Goal: Communication & Community: Share content

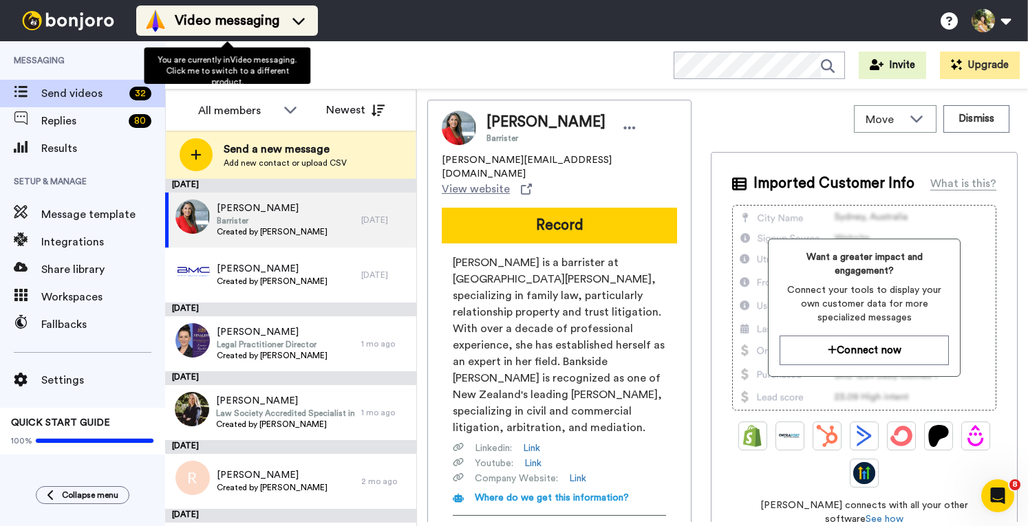
click at [197, 24] on span "Video messaging" at bounding box center [227, 20] width 105 height 19
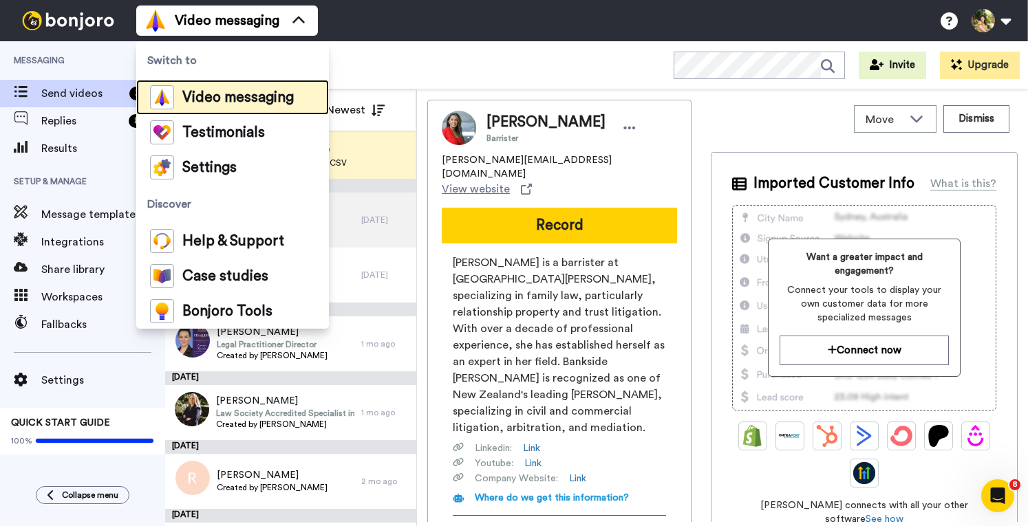
click at [236, 96] on span "Video messaging" at bounding box center [237, 98] width 111 height 14
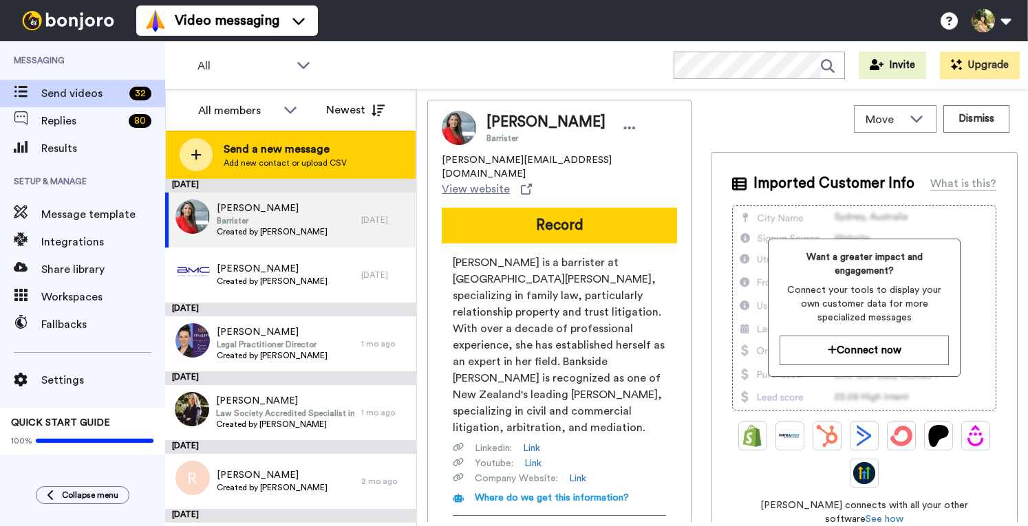
click at [248, 155] on span "Send a new message" at bounding box center [285, 149] width 123 height 17
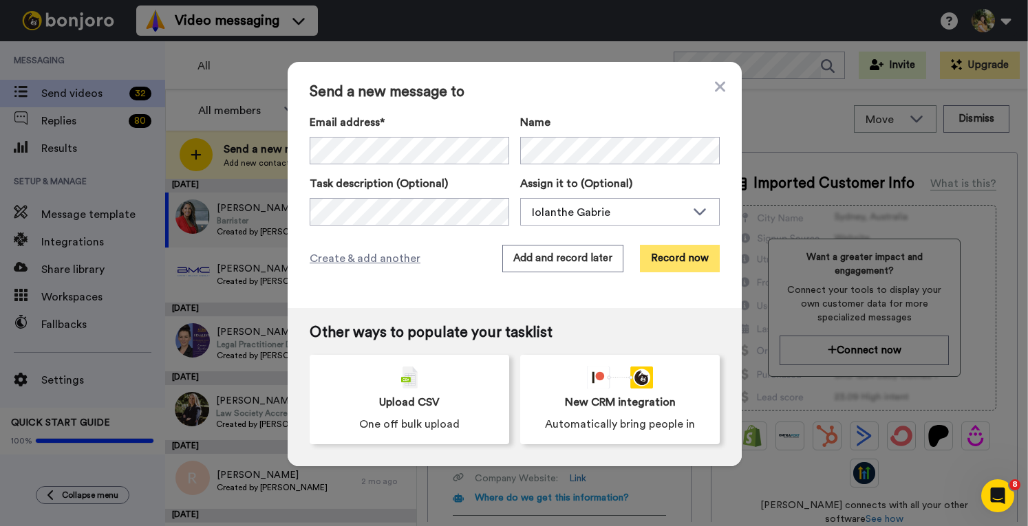
click at [681, 253] on button "Record now" at bounding box center [680, 259] width 80 height 28
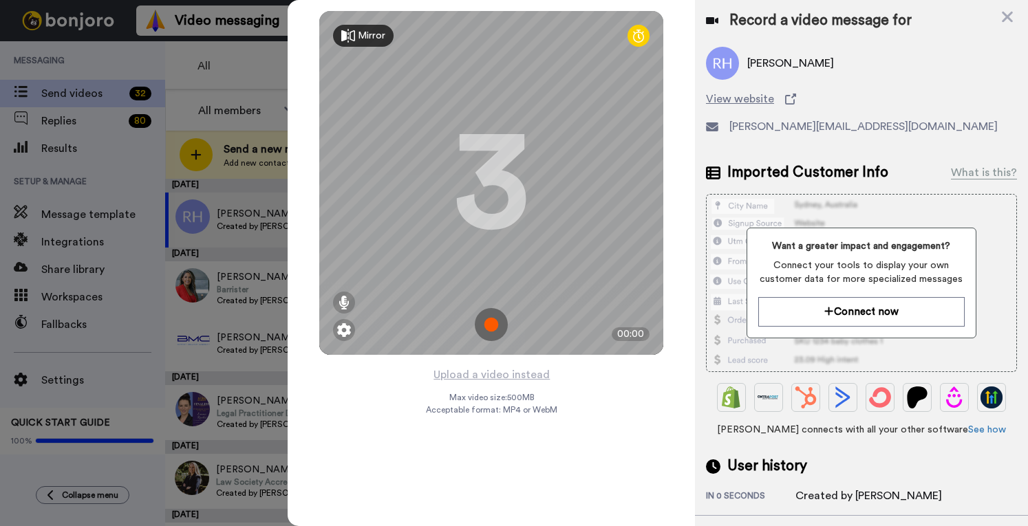
click at [486, 322] on img at bounding box center [491, 324] width 33 height 33
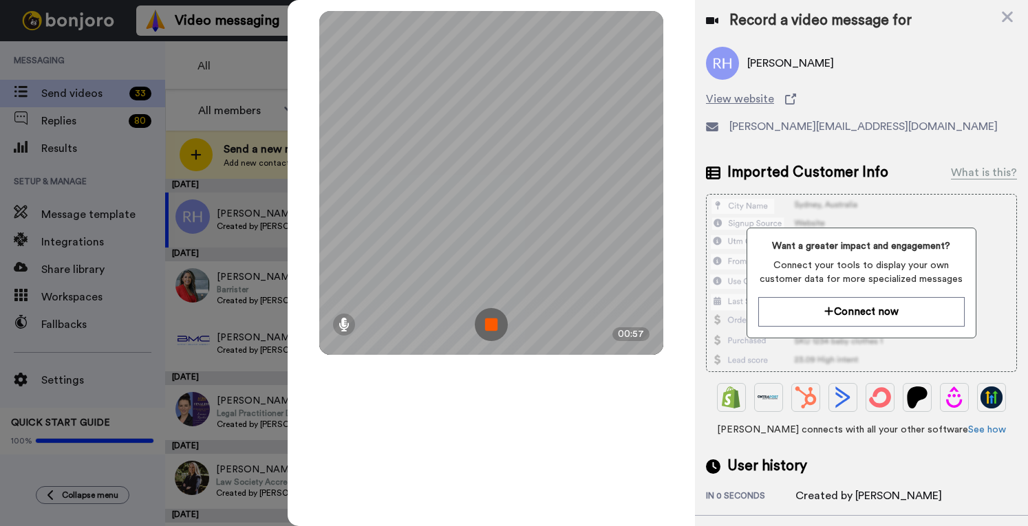
click at [487, 327] on img at bounding box center [491, 324] width 33 height 33
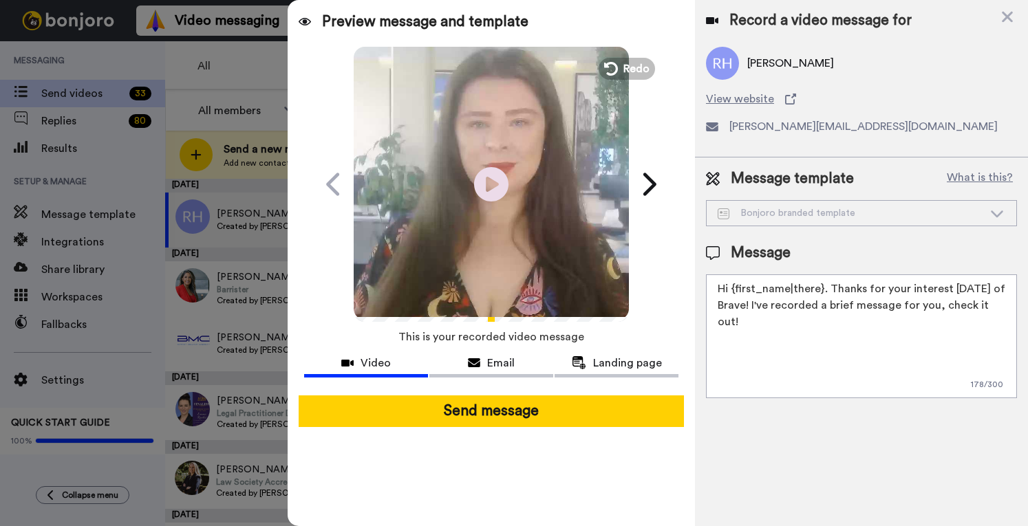
click at [860, 211] on div "Bonjoro branded template" at bounding box center [851, 213] width 266 height 14
click at [917, 204] on div "Bonjoro branded template" at bounding box center [862, 213] width 310 height 25
click at [940, 206] on div "Bonjoro branded template" at bounding box center [862, 213] width 310 height 25
click at [994, 211] on icon at bounding box center [997, 213] width 17 height 14
click at [988, 202] on div "Bonjoro branded template" at bounding box center [862, 213] width 310 height 25
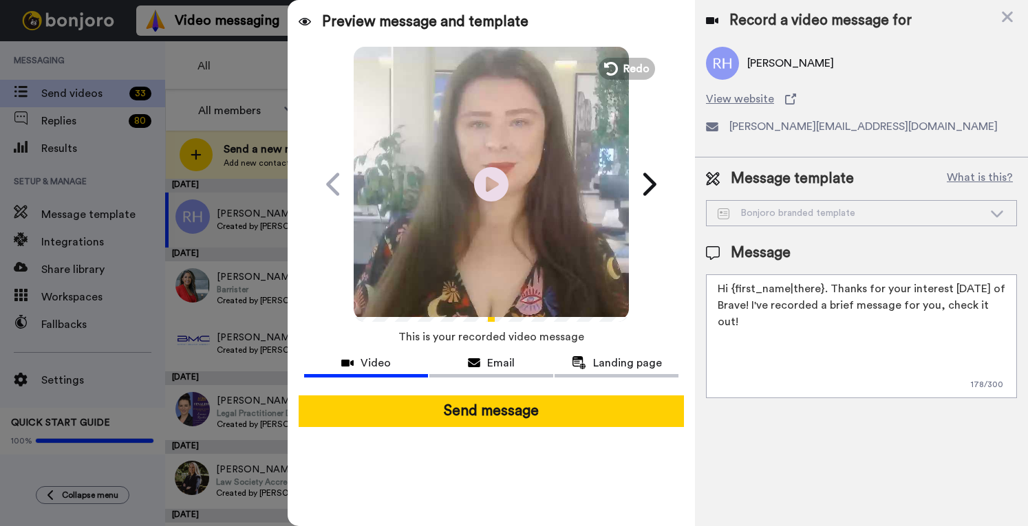
drag, startPoint x: 768, startPoint y: 320, endPoint x: 829, endPoint y: 285, distance: 70.0
click at [829, 285] on textarea "Hi {first_name|there}. Thanks for your interest [DATE] of Brave! I've recorded …" at bounding box center [861, 337] width 311 height 124
click at [965, 221] on div "Bonjoro branded template" at bounding box center [862, 213] width 310 height 25
click at [965, 219] on div "Bonjoro branded template" at bounding box center [851, 213] width 266 height 14
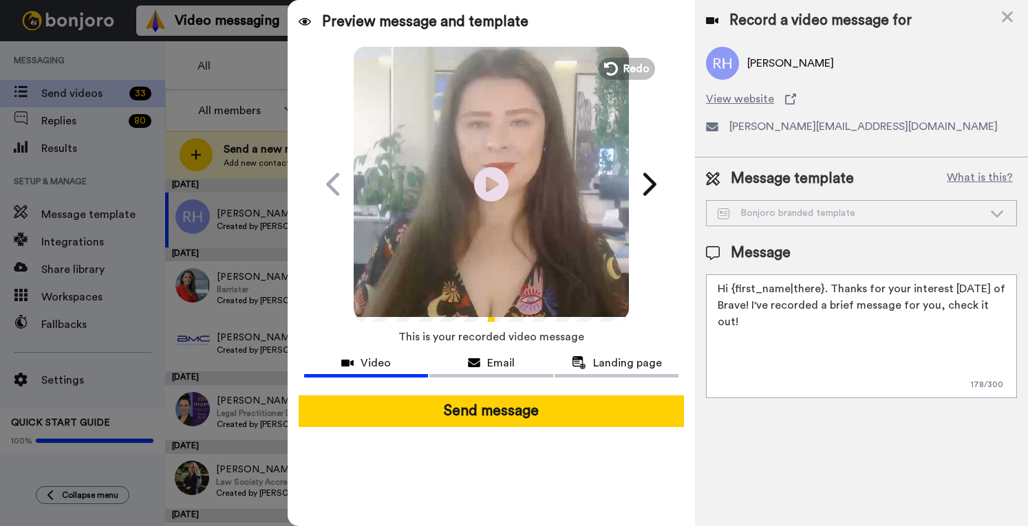
click at [775, 329] on textarea "Hi {first_name|there}. Thanks for your interest [DATE] of Brave! I've recorded …" at bounding box center [861, 337] width 311 height 124
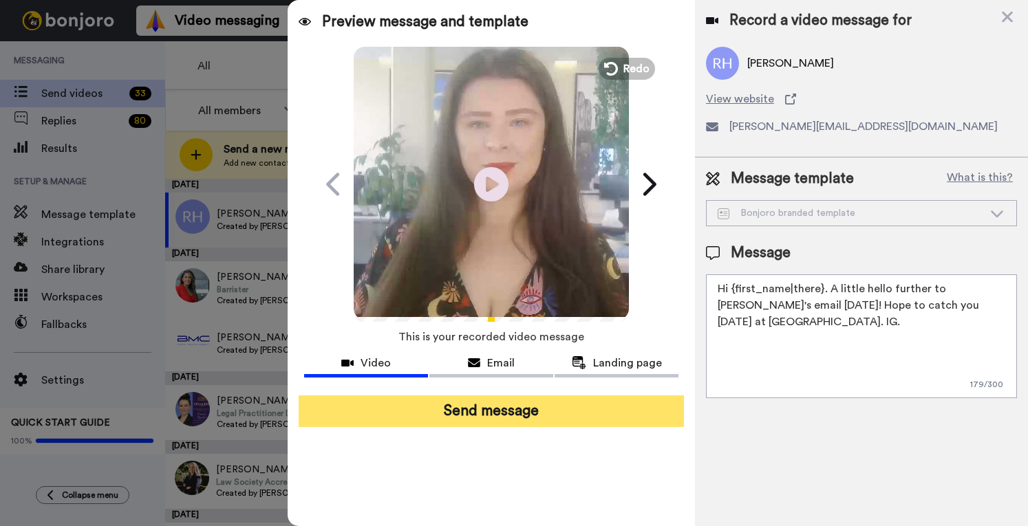
type textarea "Hi {first_name|there}. A little hello further to Mariana's email yesterday! Hop…"
click at [604, 413] on button "Send message" at bounding box center [491, 412] width 385 height 32
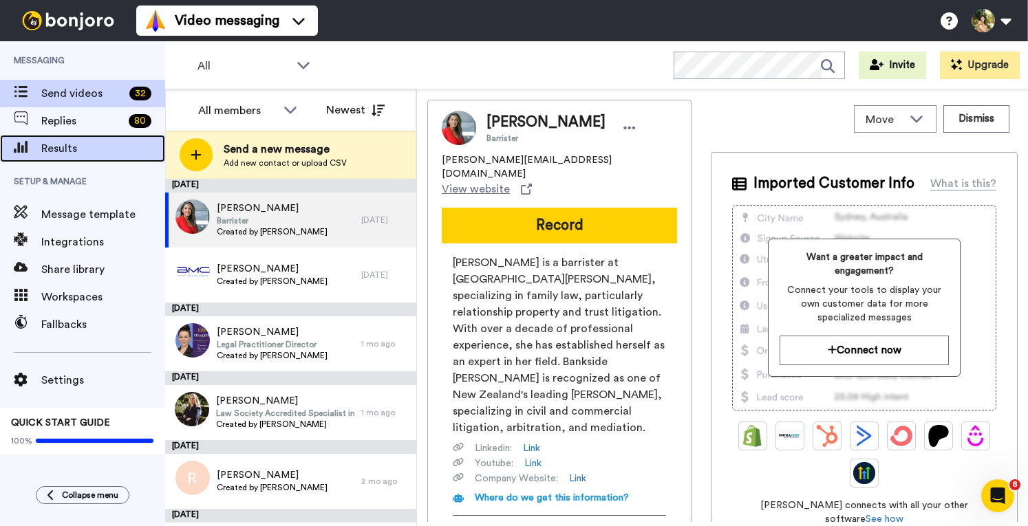
click at [93, 152] on span "Results" at bounding box center [103, 148] width 124 height 17
click at [127, 144] on span "Results" at bounding box center [103, 148] width 124 height 17
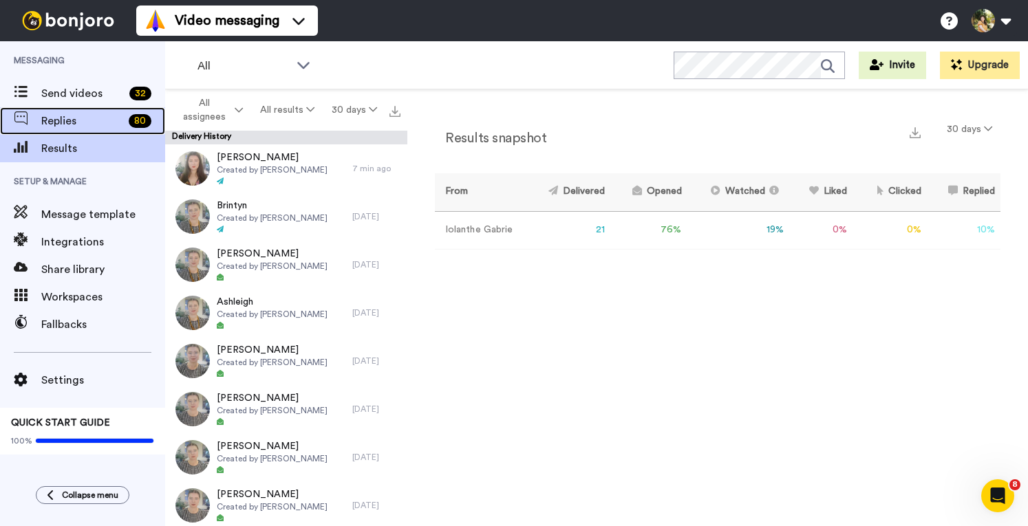
click at [87, 121] on span "Replies" at bounding box center [82, 121] width 82 height 17
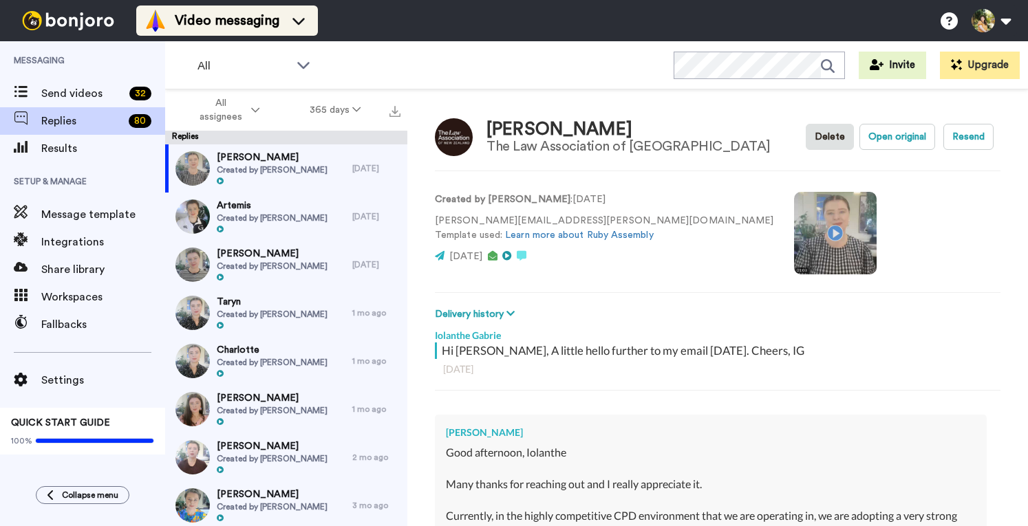
type textarea "x"
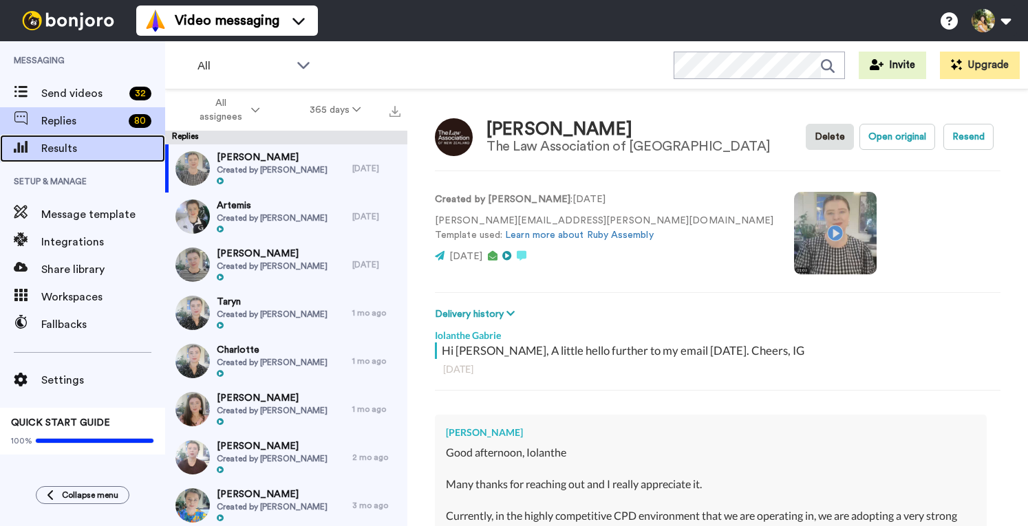
click at [102, 149] on span "Results" at bounding box center [103, 148] width 124 height 17
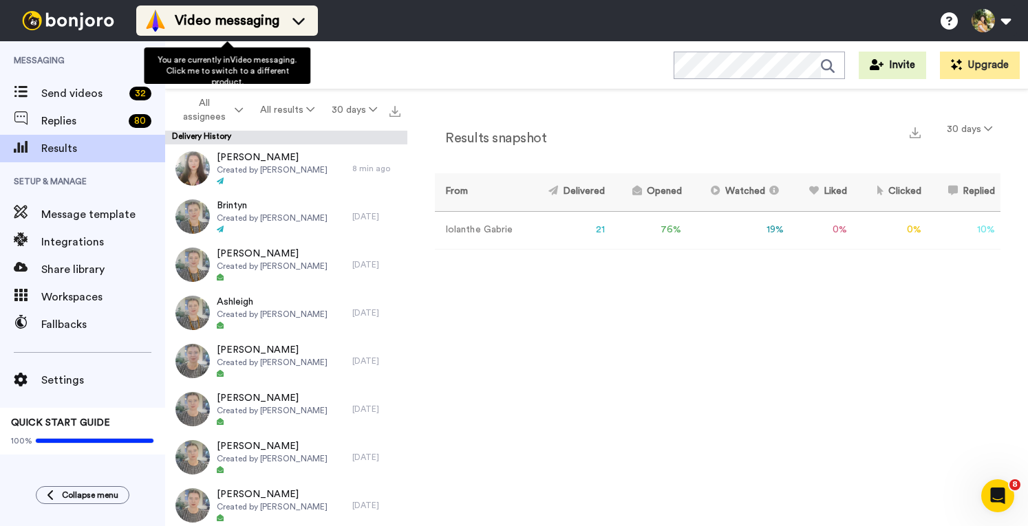
click at [221, 18] on span "Video messaging" at bounding box center [227, 20] width 105 height 19
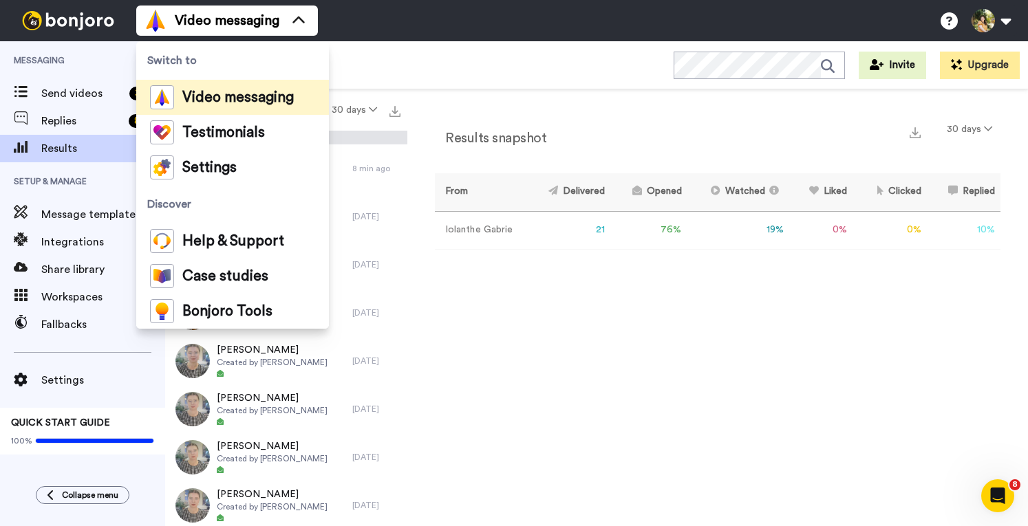
click at [768, 368] on div "Results snapshot 30 days From Delivered Opened Watched Liked Clicked Replied Fa…" at bounding box center [717, 311] width 621 height 444
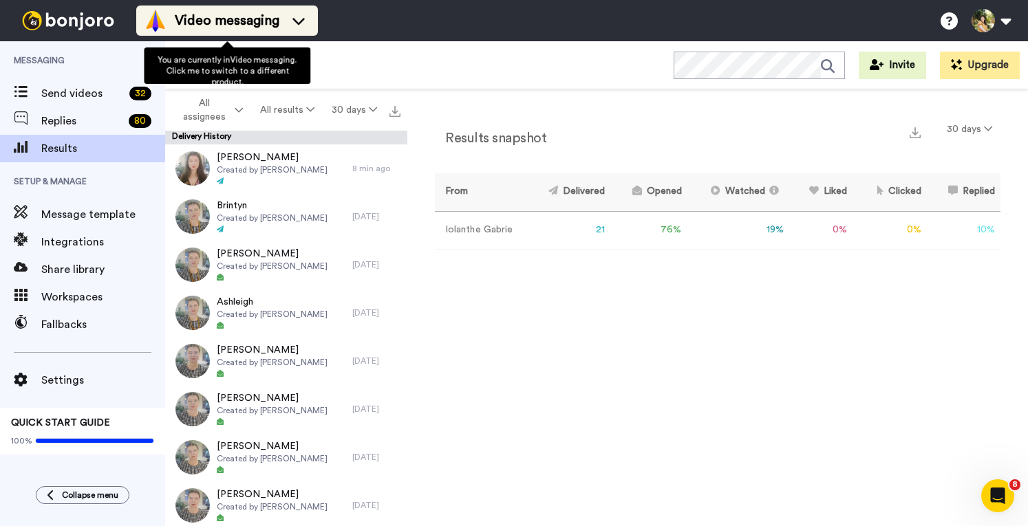
click at [201, 24] on span "Video messaging" at bounding box center [227, 20] width 105 height 19
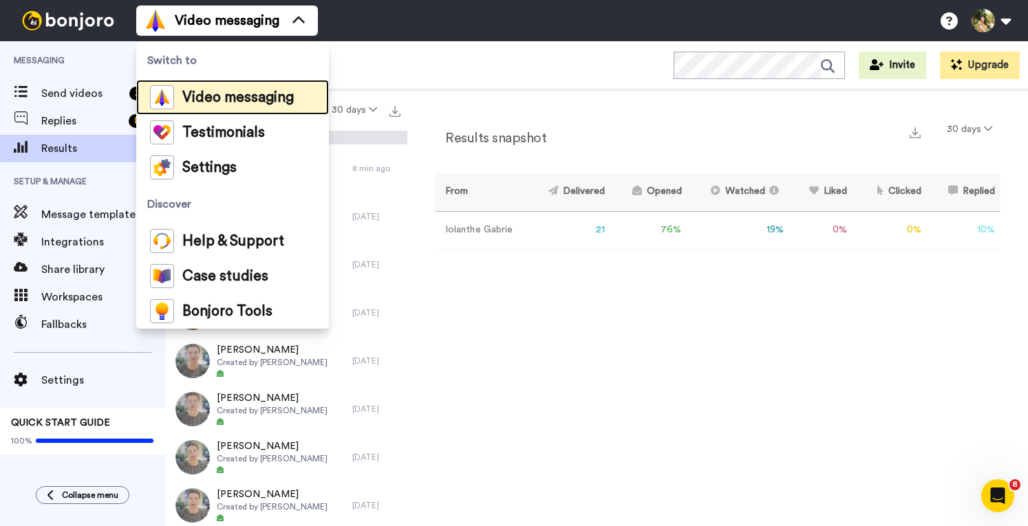
click at [280, 99] on span "Video messaging" at bounding box center [237, 98] width 111 height 14
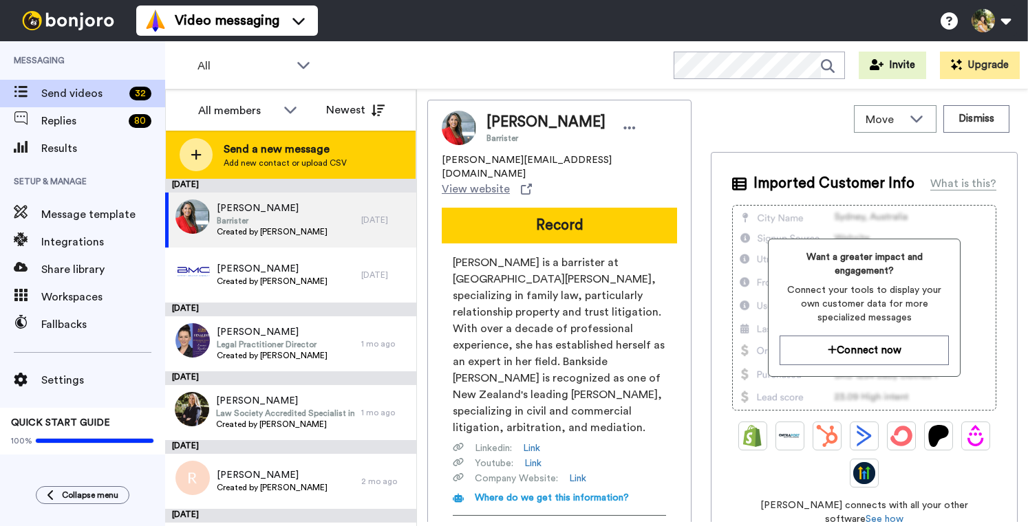
click at [267, 149] on span "Send a new message" at bounding box center [285, 149] width 123 height 17
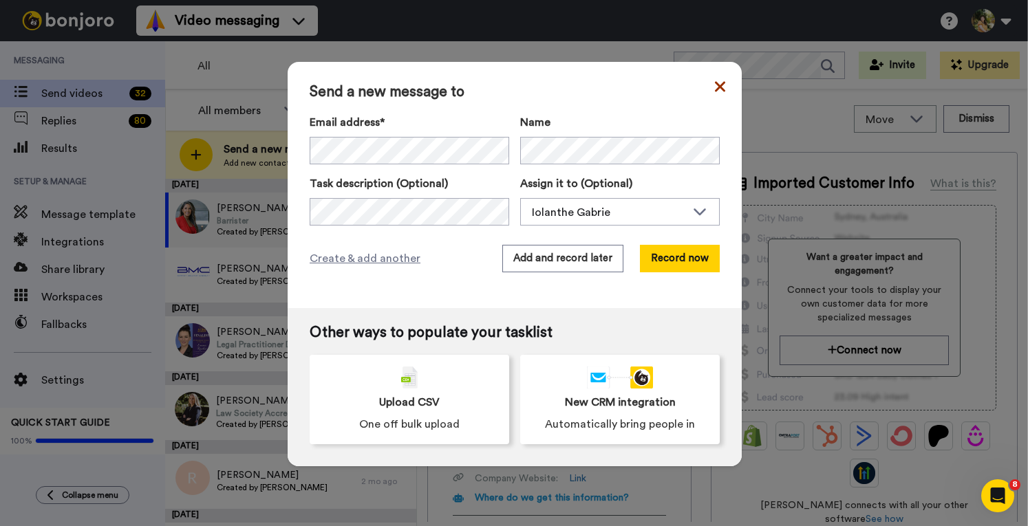
drag, startPoint x: 716, startPoint y: 91, endPoint x: 777, endPoint y: 83, distance: 61.0
click at [721, 90] on div "Send a new message to Email address* Rebecca Holm <rebecca@rebeccaholmbarrister…" at bounding box center [515, 264] width 454 height 405
click at [716, 84] on icon at bounding box center [720, 86] width 10 height 17
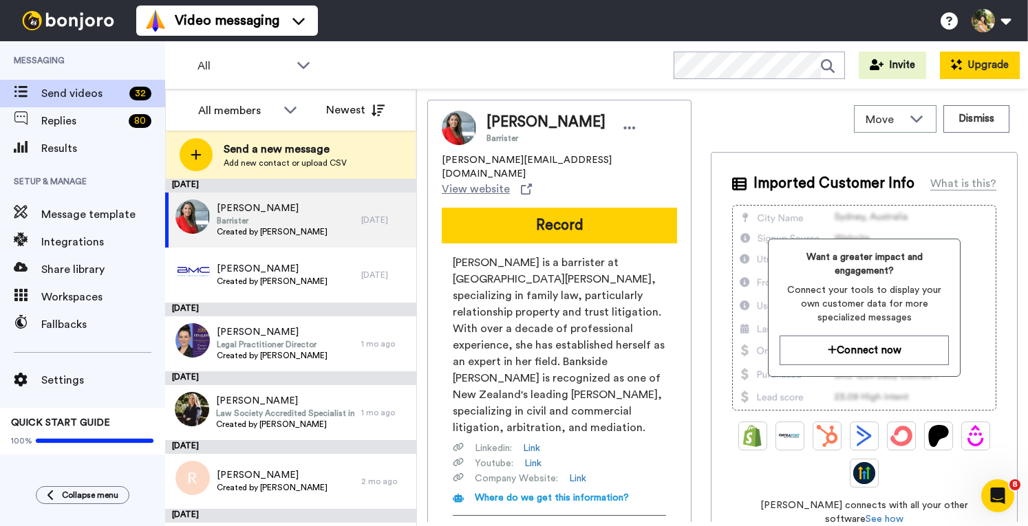
click at [985, 67] on button "Upgrade" at bounding box center [980, 66] width 80 height 28
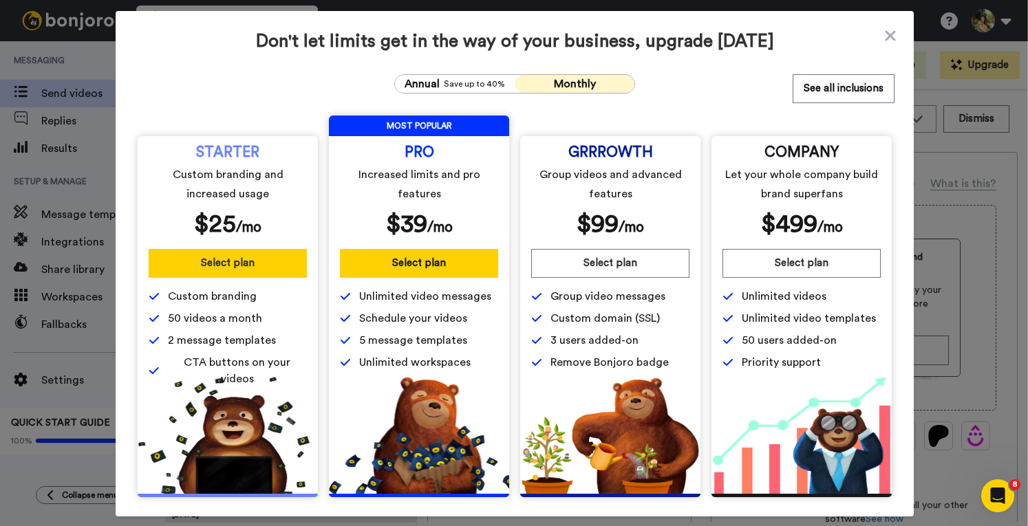
click at [244, 269] on button "Select plan" at bounding box center [228, 263] width 158 height 29
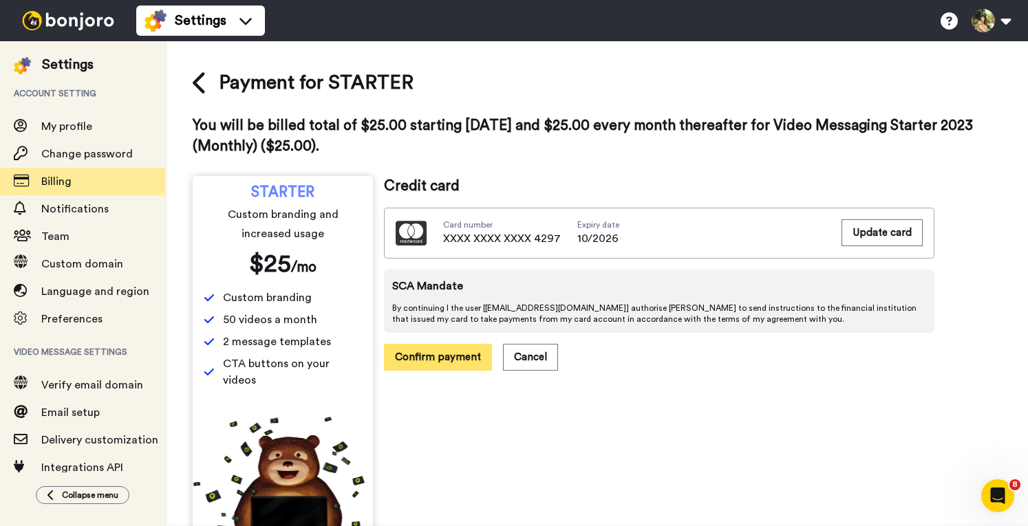
click at [438, 356] on button "Confirm payment" at bounding box center [438, 357] width 108 height 27
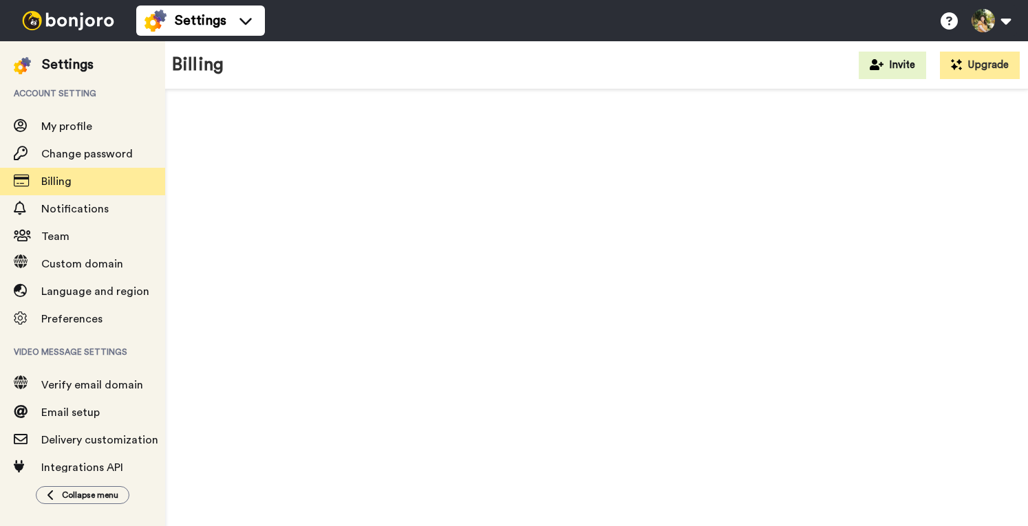
click at [83, 11] on img at bounding box center [68, 20] width 103 height 19
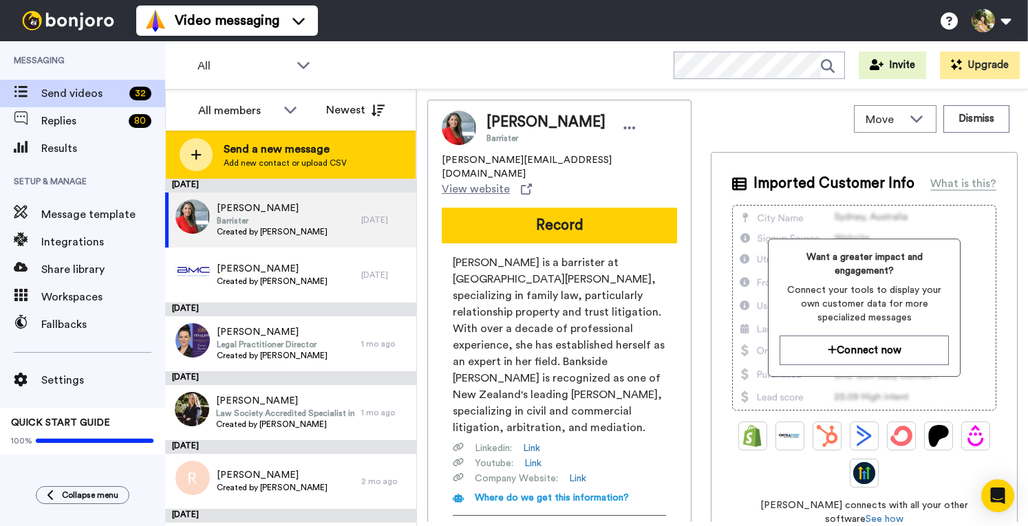
click at [256, 159] on span "Add new contact or upload CSV" at bounding box center [285, 163] width 123 height 11
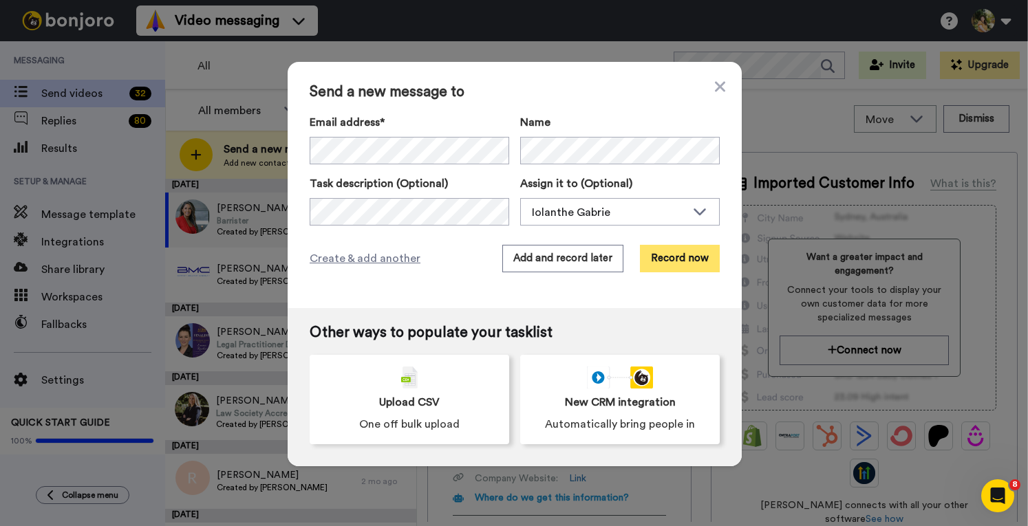
click at [680, 254] on button "Record now" at bounding box center [680, 259] width 80 height 28
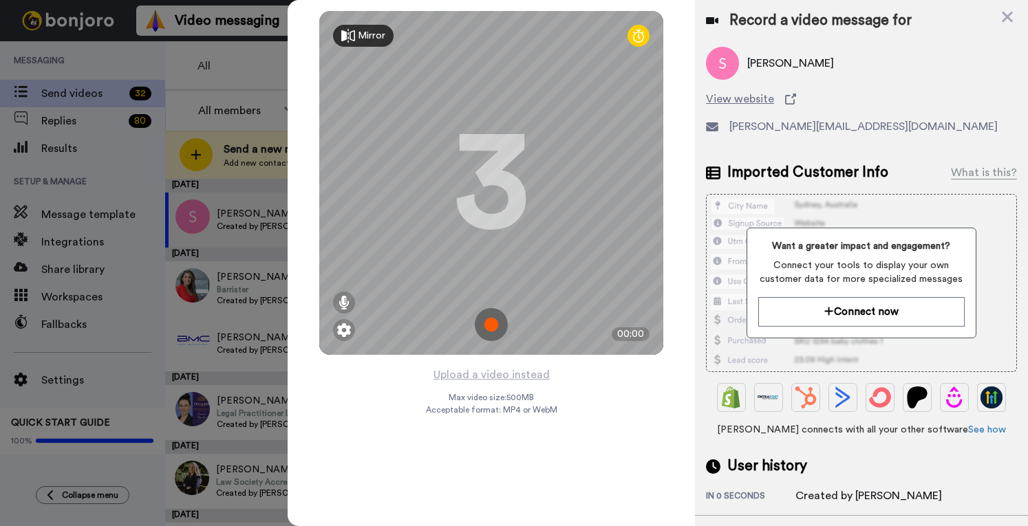
click at [495, 324] on img at bounding box center [491, 324] width 33 height 33
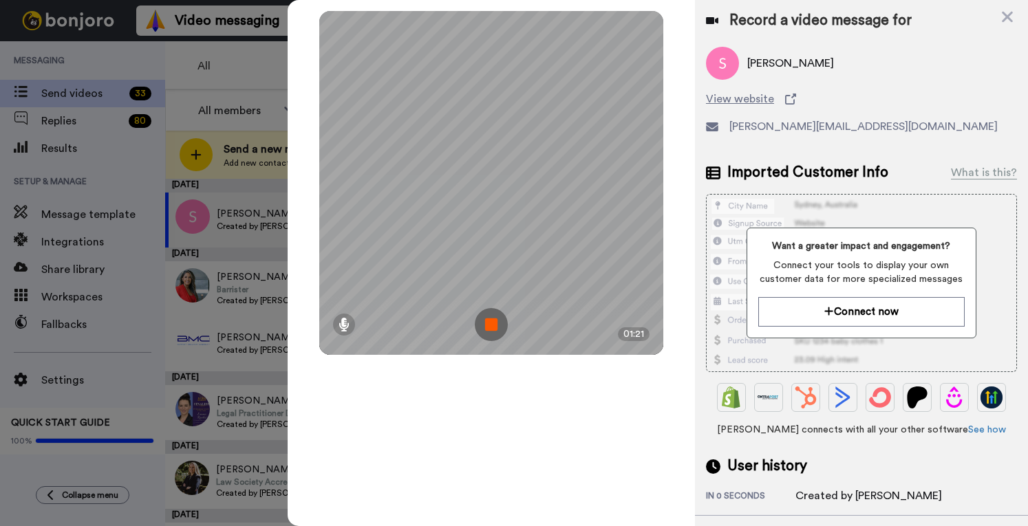
click at [494, 320] on img at bounding box center [491, 324] width 33 height 33
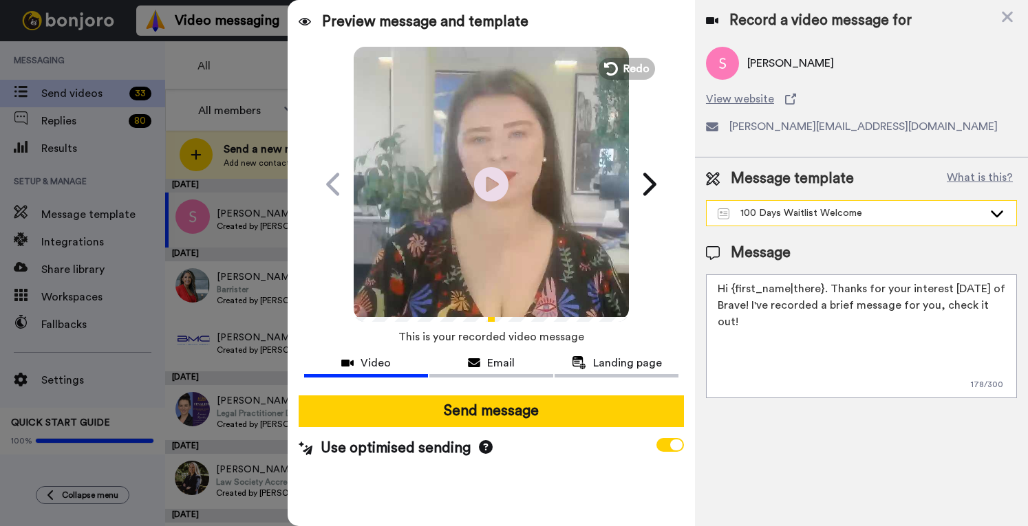
click at [882, 208] on div "100 Days Waitlist Welcome" at bounding box center [851, 213] width 266 height 14
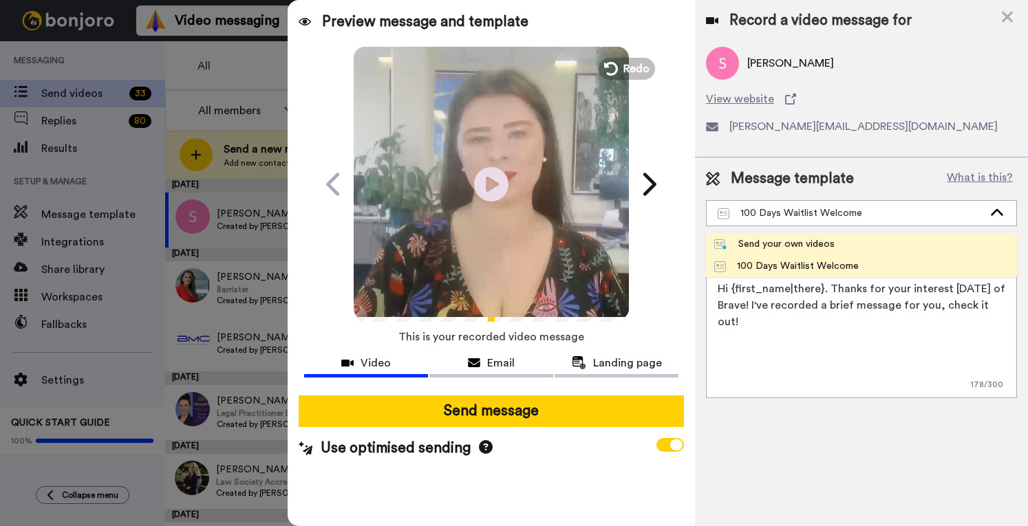
click at [867, 243] on li "Send your own videos" at bounding box center [861, 244] width 311 height 22
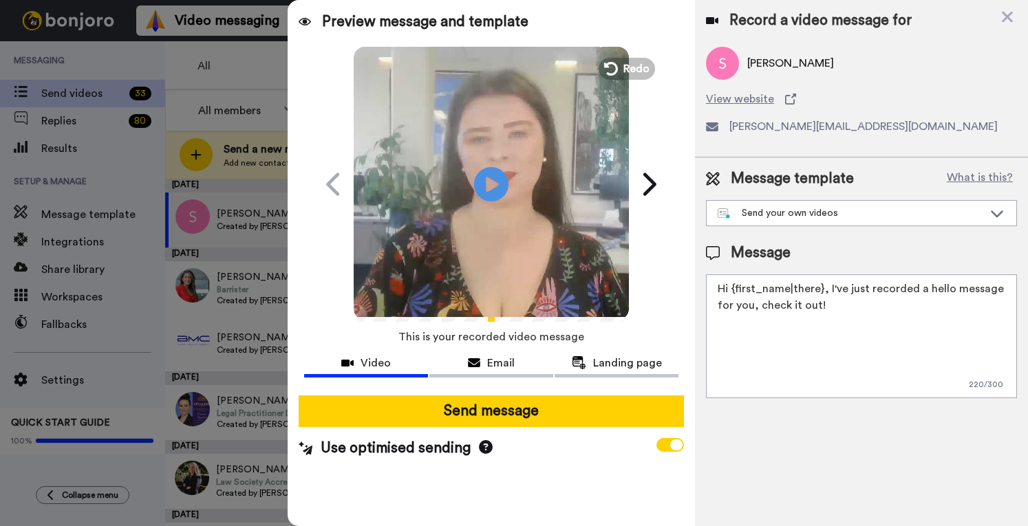
drag, startPoint x: 829, startPoint y: 314, endPoint x: 826, endPoint y: 292, distance: 21.5
click at [826, 292] on textarea "Hi {first_name|there}, I've just recorded a hello message for you, check it out!" at bounding box center [861, 337] width 311 height 124
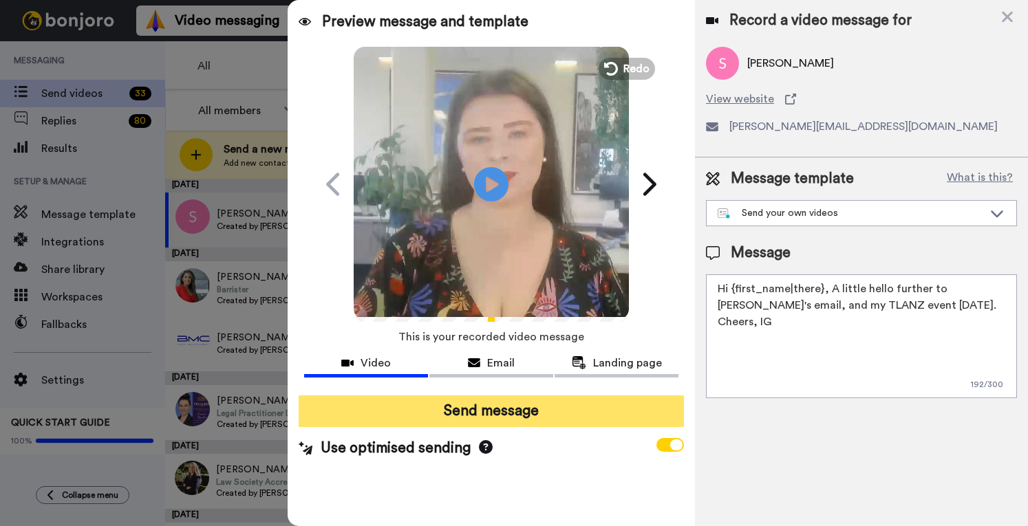
type textarea "Hi {first_name|there}, A little hello further to [PERSON_NAME]'s email, and my …"
click at [491, 415] on button "Send message" at bounding box center [491, 412] width 385 height 32
